Goal: Task Accomplishment & Management: Use online tool/utility

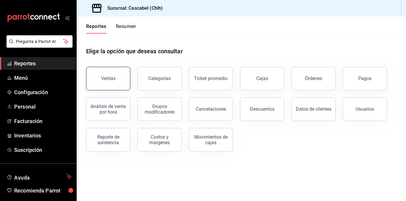
click at [111, 80] on div "Ventas" at bounding box center [108, 79] width 14 height 6
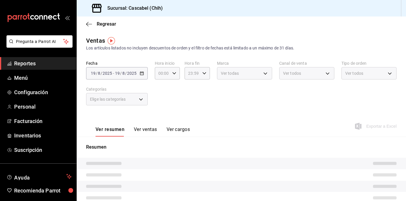
type input "12:00"
type input "02:59"
click at [143, 73] on div "[DATE] [DATE] - [DATE] [DATE]" at bounding box center [117, 73] width 62 height 12
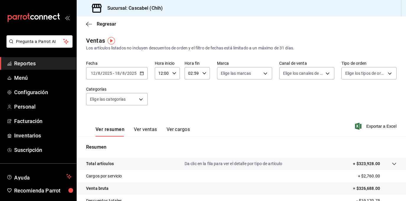
click at [141, 72] on icon "button" at bounding box center [142, 73] width 4 height 4
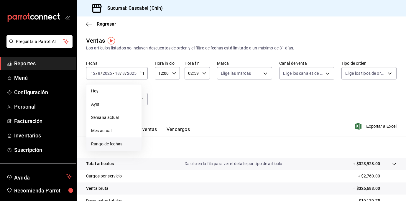
click at [117, 142] on span "Rango de fechas" at bounding box center [114, 144] width 46 height 6
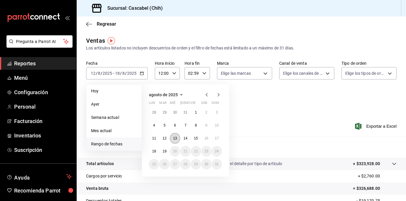
click at [174, 138] on abbr "13" at bounding box center [175, 138] width 4 height 4
click at [154, 151] on abbr "18" at bounding box center [154, 151] width 4 height 4
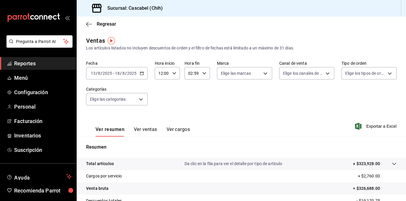
click at [176, 73] on div "12:00 Hora inicio" at bounding box center [167, 73] width 25 height 12
click at [161, 93] on span "12" at bounding box center [160, 92] width 3 height 5
click at [202, 73] on div at bounding box center [203, 100] width 406 height 201
click at [203, 75] on icon "button" at bounding box center [204, 73] width 4 height 4
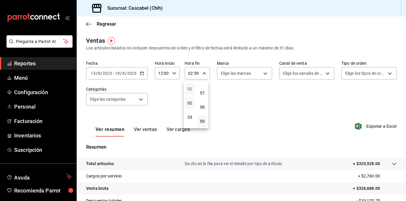
scroll to position [0, 0]
click at [191, 118] on span "02" at bounding box center [189, 116] width 3 height 5
click at [272, 99] on div at bounding box center [203, 100] width 406 height 201
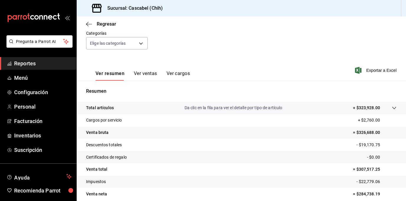
scroll to position [81, 0]
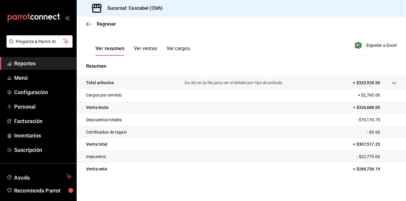
click at [144, 48] on button "Ver ventas" at bounding box center [145, 51] width 23 height 10
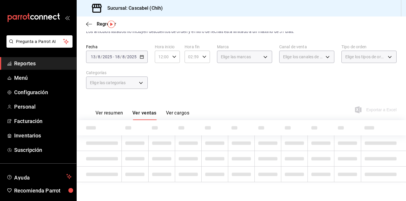
scroll to position [81, 0]
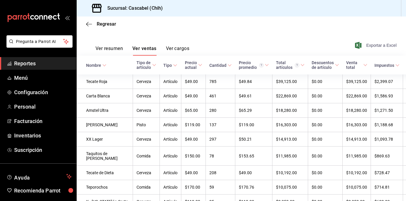
click at [377, 44] on span "Exportar a Excel" at bounding box center [376, 45] width 40 height 7
